Goal: Navigation & Orientation: Find specific page/section

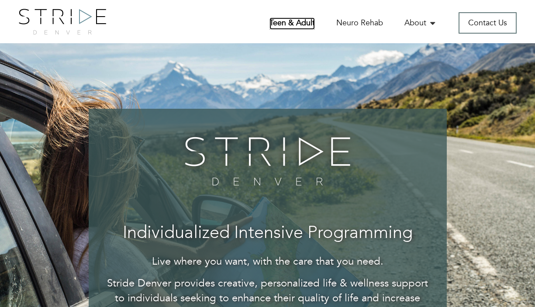
click at [301, 22] on link "Teen & Adult" at bounding box center [292, 23] width 45 height 12
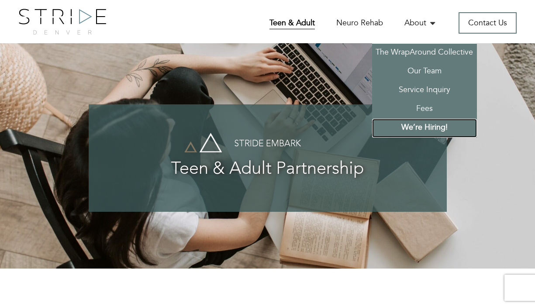
click at [428, 129] on link "We’re Hiring!" at bounding box center [424, 128] width 105 height 19
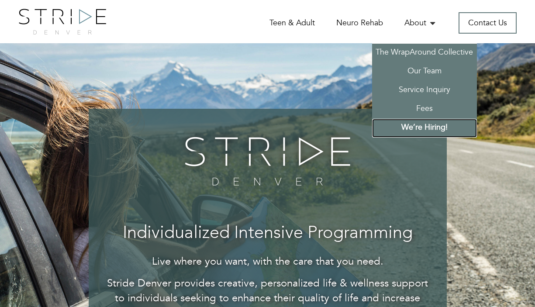
click at [428, 120] on link "We’re Hiring!" at bounding box center [424, 128] width 105 height 19
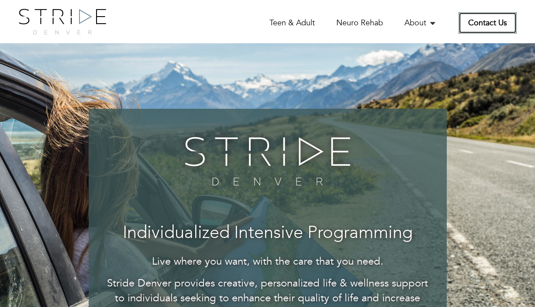
click at [483, 24] on link "Contact Us" at bounding box center [488, 22] width 58 height 21
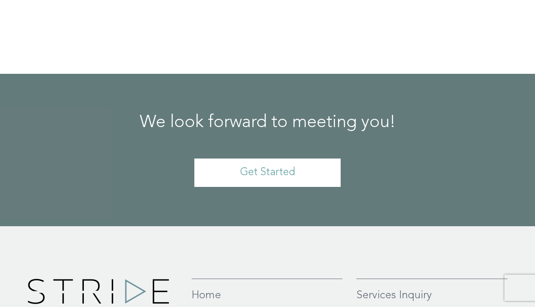
scroll to position [813, 0]
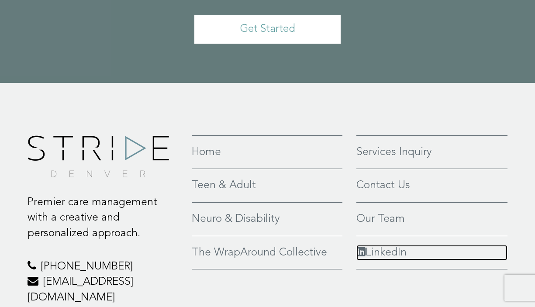
click at [375, 245] on link "LinkedIn" at bounding box center [433, 253] width 152 height 16
